Goal: Information Seeking & Learning: Learn about a topic

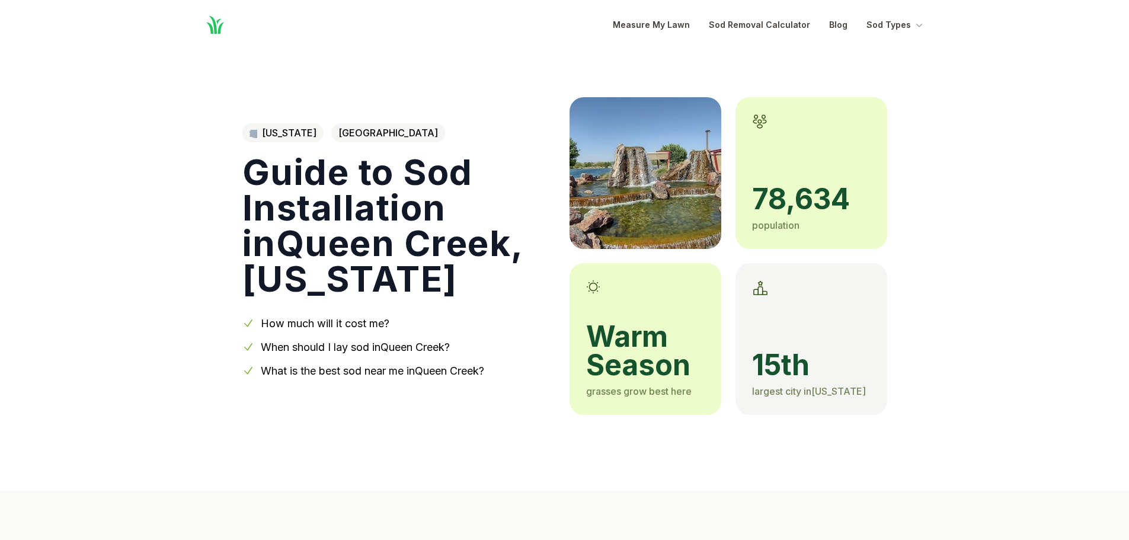
click at [638, 337] on span "warm season" at bounding box center [645, 351] width 119 height 57
click at [403, 348] on link "When should I lay sod in [GEOGRAPHIC_DATA] ?" at bounding box center [355, 347] width 189 height 12
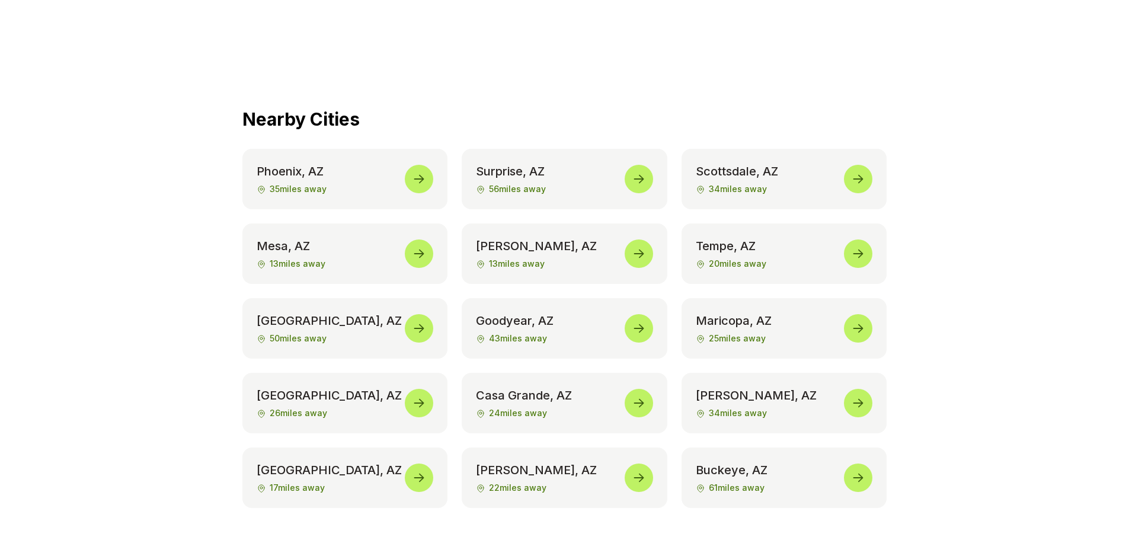
scroll to position [5539, 0]
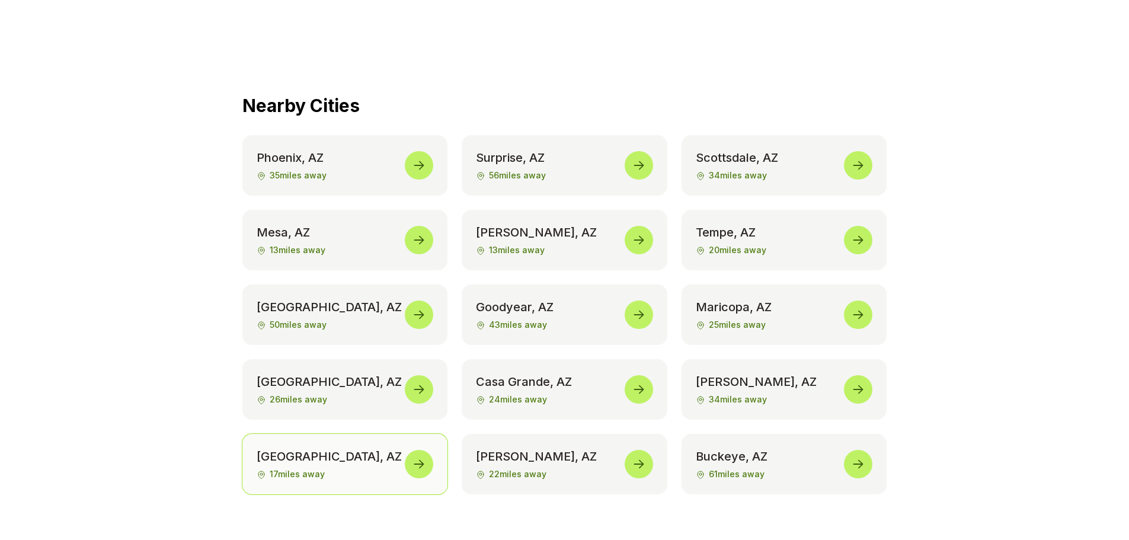
click at [417, 457] on icon at bounding box center [419, 464] width 14 height 14
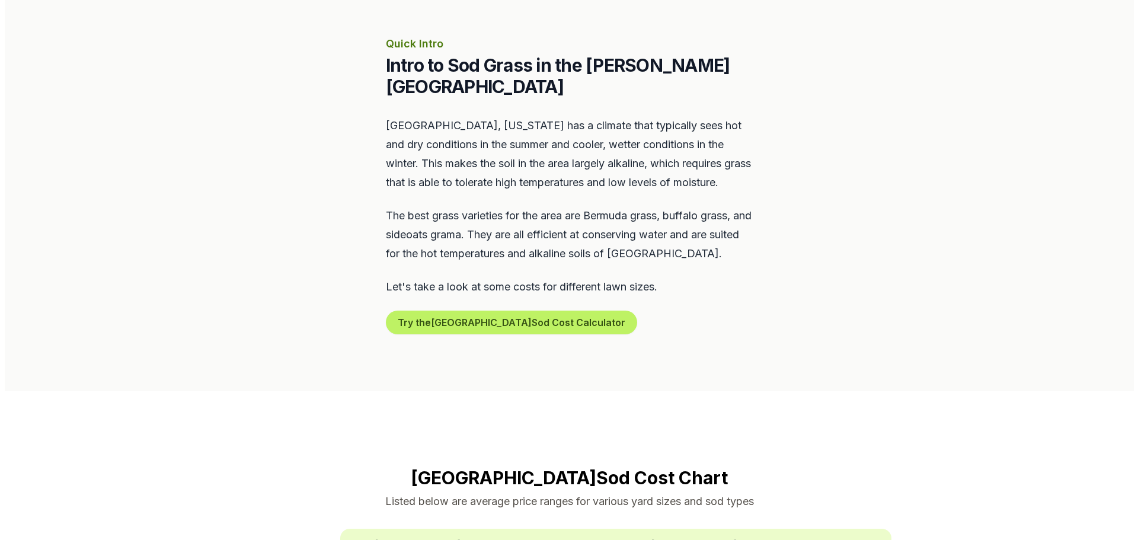
scroll to position [514, 0]
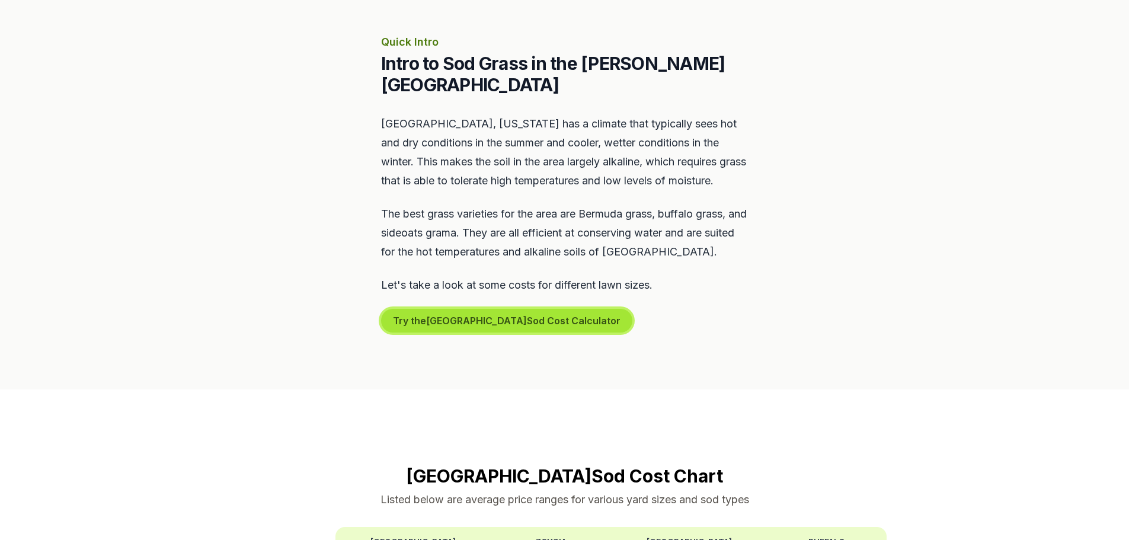
click at [499, 309] on button "Try the [PERSON_NAME] Sod Cost Calculator" at bounding box center [506, 321] width 251 height 24
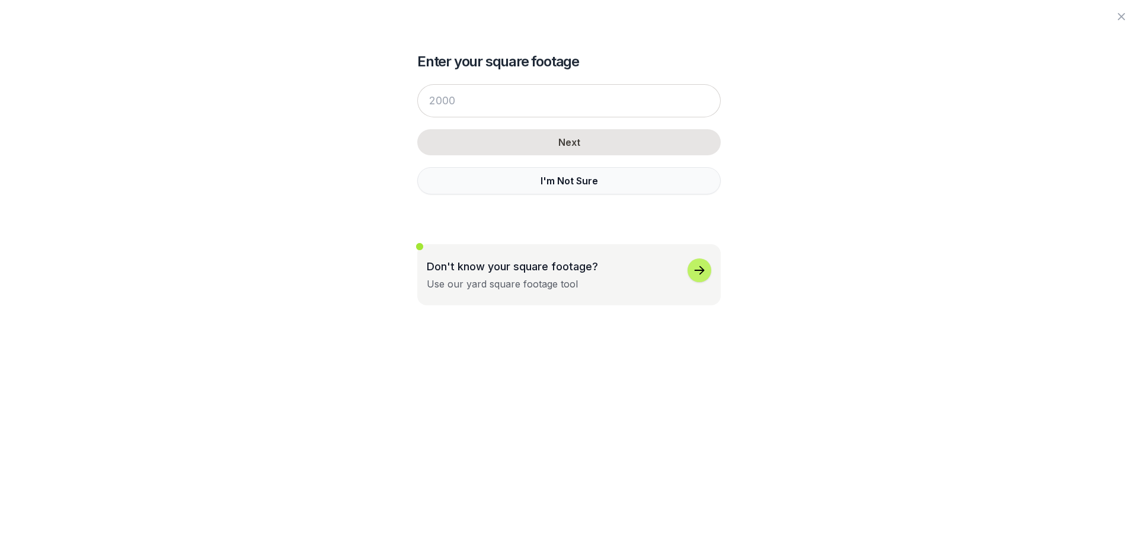
click at [566, 177] on button "I'm Not Sure" at bounding box center [569, 180] width 304 height 27
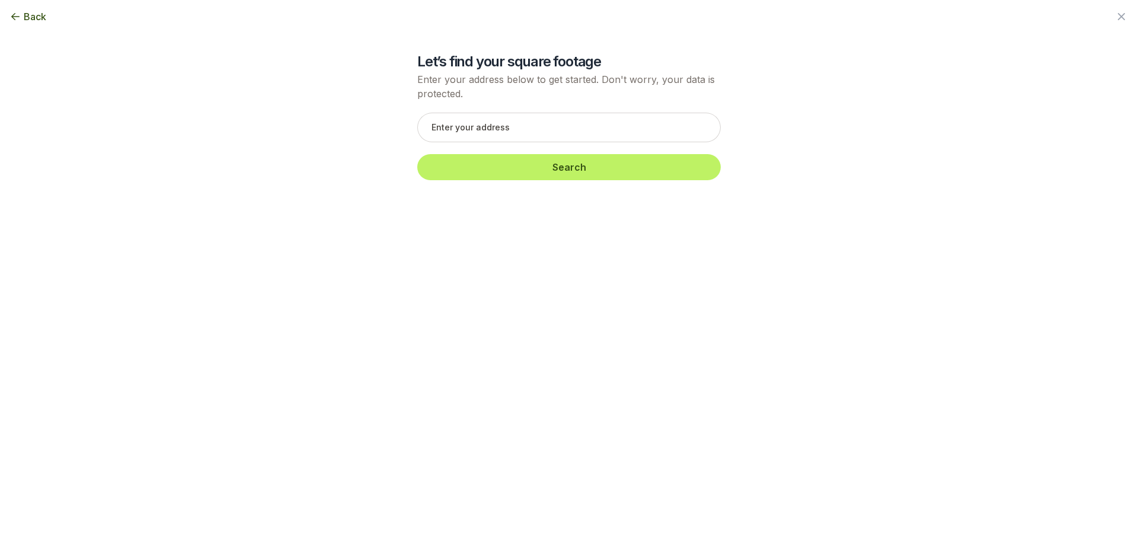
click at [15, 5] on div "Back" at bounding box center [569, 16] width 1138 height 33
click at [20, 14] on icon "button" at bounding box center [15, 17] width 12 height 12
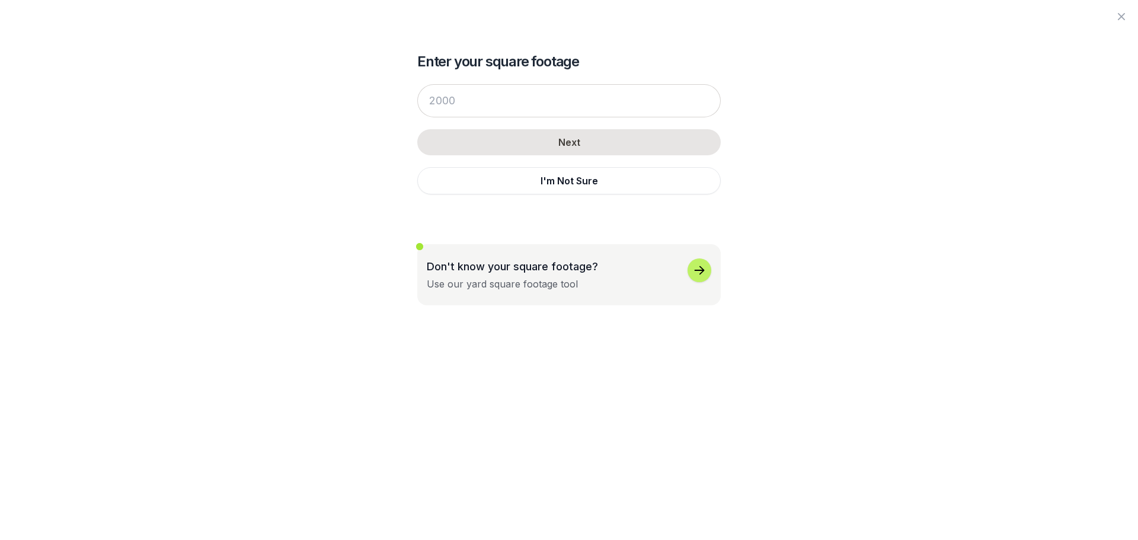
scroll to position [1429, 0]
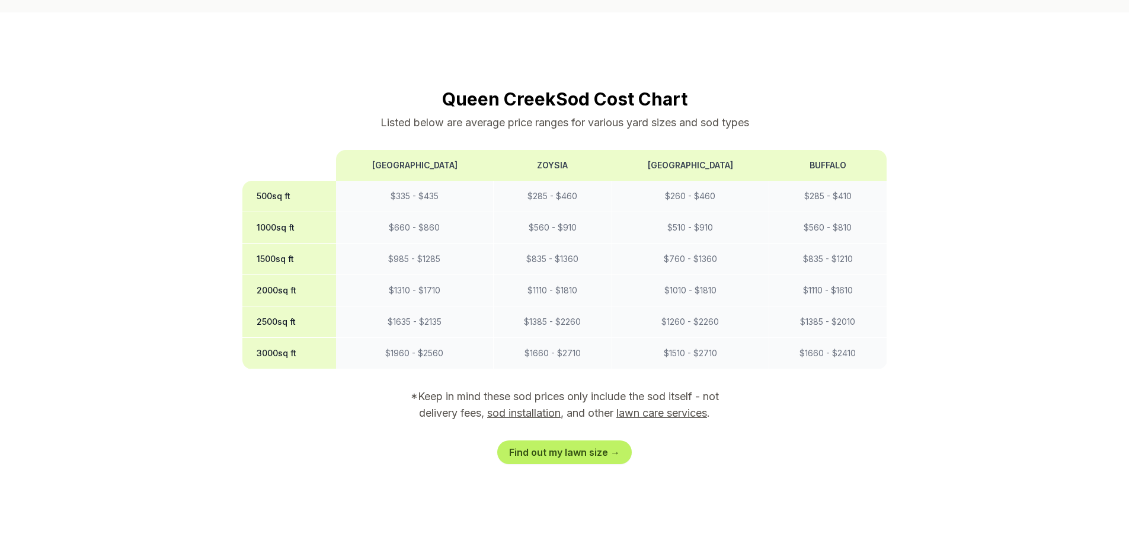
scroll to position [870, 0]
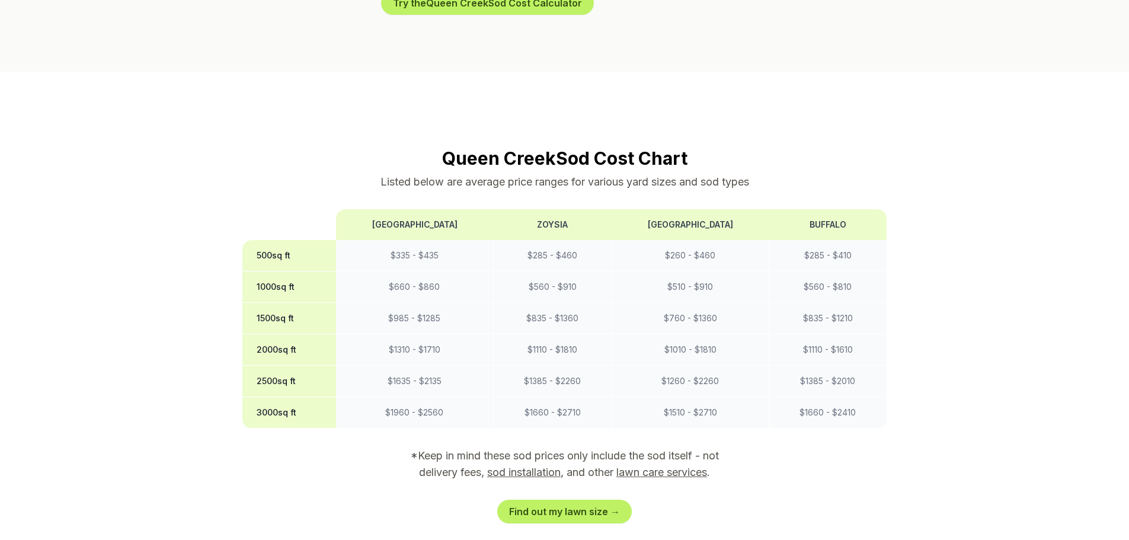
click at [672, 448] on p "*Keep in mind these sod prices only include the sod itself - not delivery fees,…" at bounding box center [564, 464] width 341 height 33
click at [671, 448] on p "*Keep in mind these sod prices only include the sod itself - not delivery fees,…" at bounding box center [564, 464] width 341 height 33
click at [671, 466] on link "lawn care services" at bounding box center [662, 472] width 91 height 12
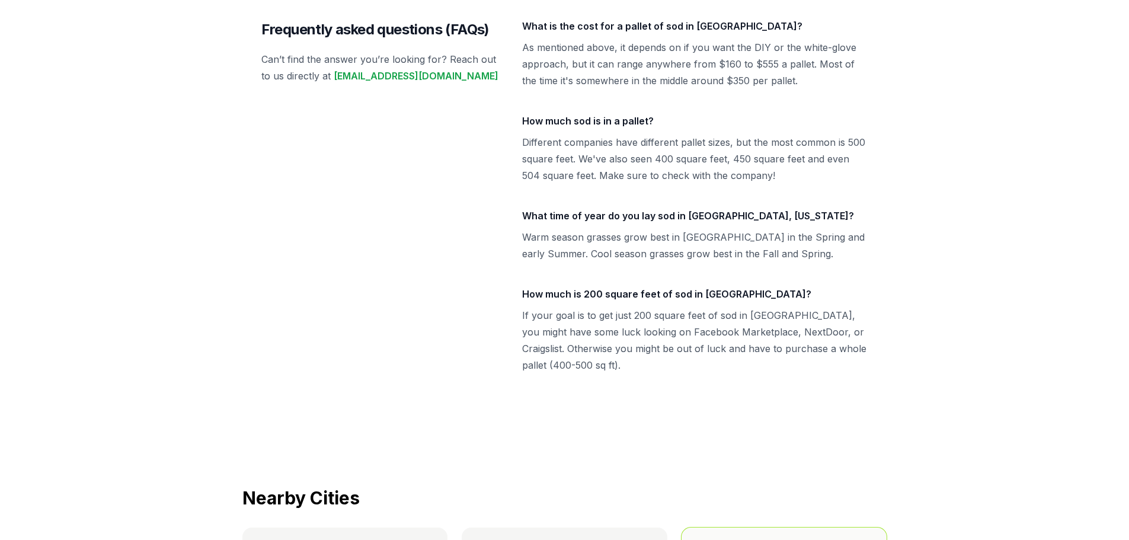
scroll to position [5210, 0]
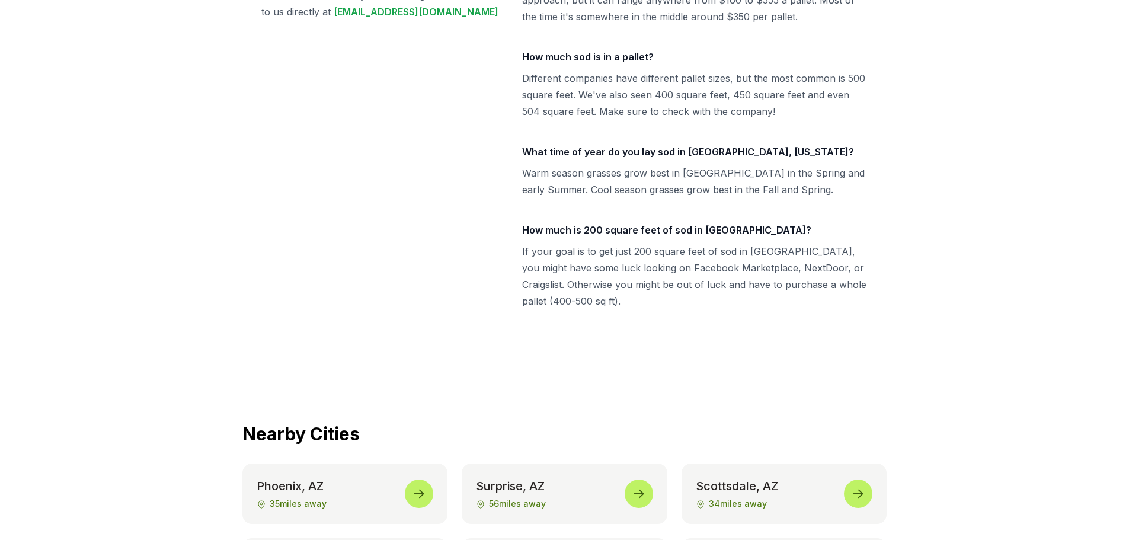
scroll to position [870, 0]
